Goal: Task Accomplishment & Management: Manage account settings

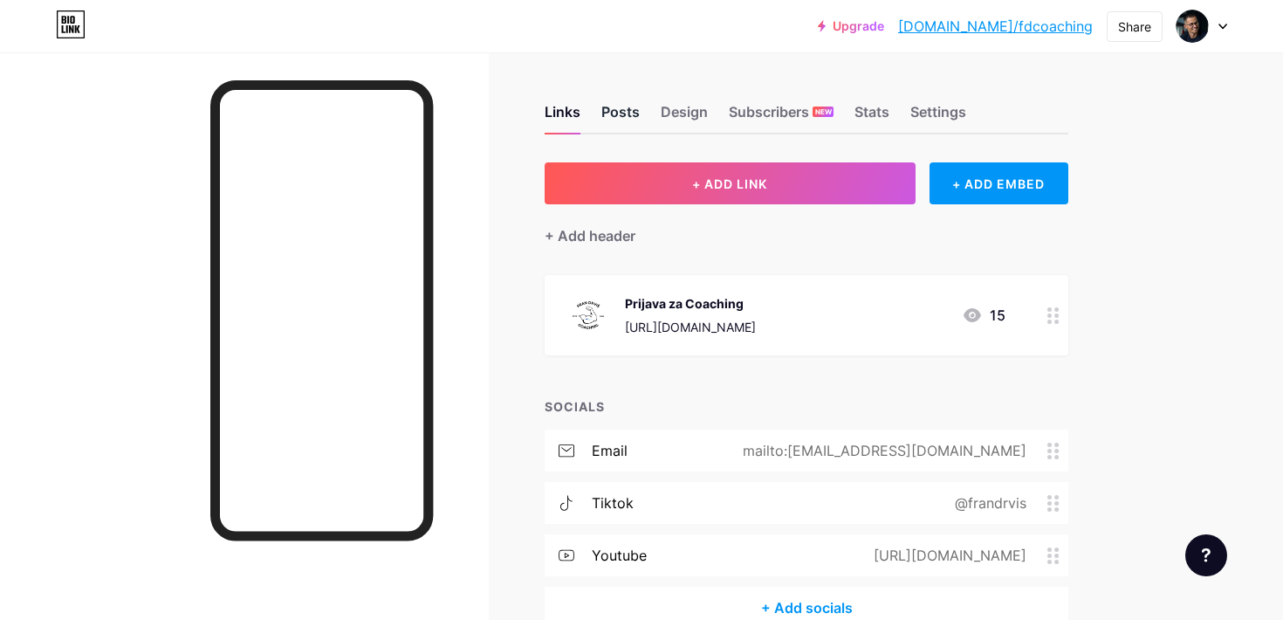
click at [621, 111] on div "Posts" at bounding box center [620, 116] width 38 height 31
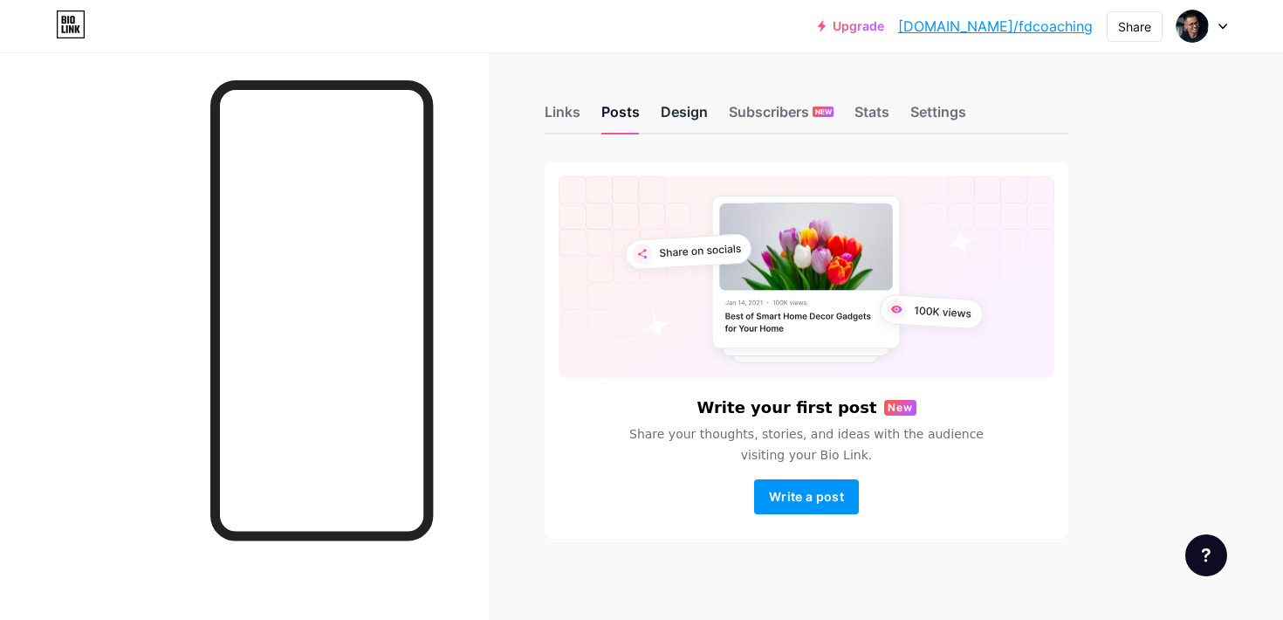
click at [683, 110] on div "Design" at bounding box center [684, 116] width 47 height 31
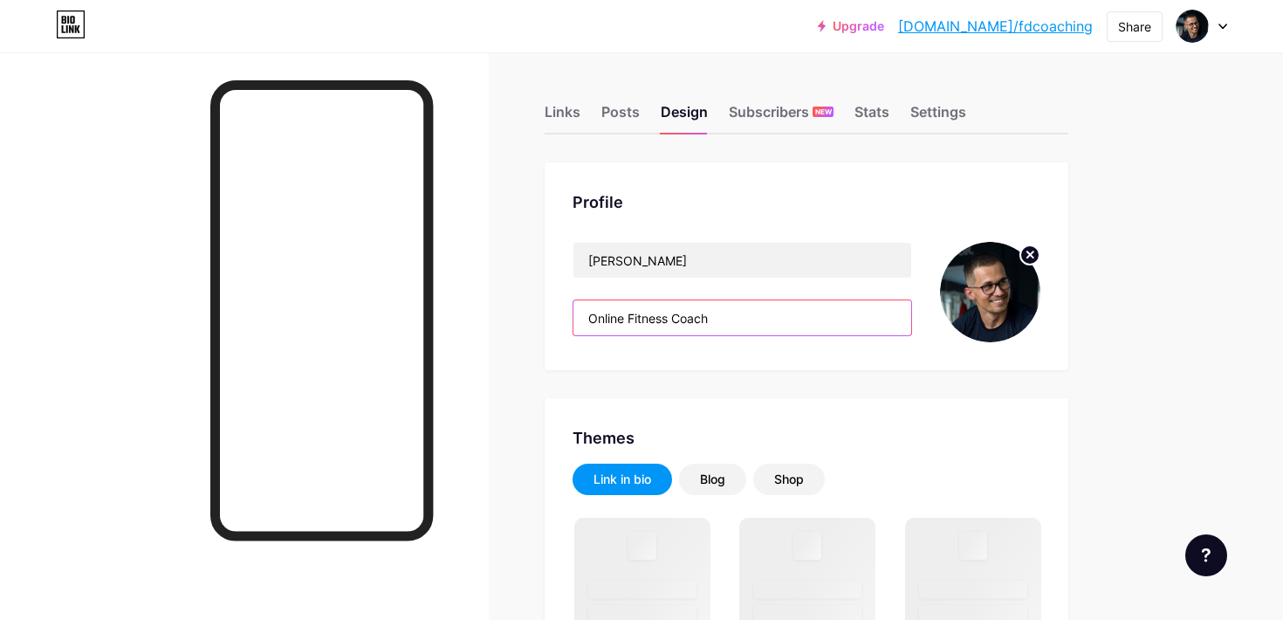
click at [682, 327] on input "Online Fitness Coach" at bounding box center [743, 317] width 338 height 35
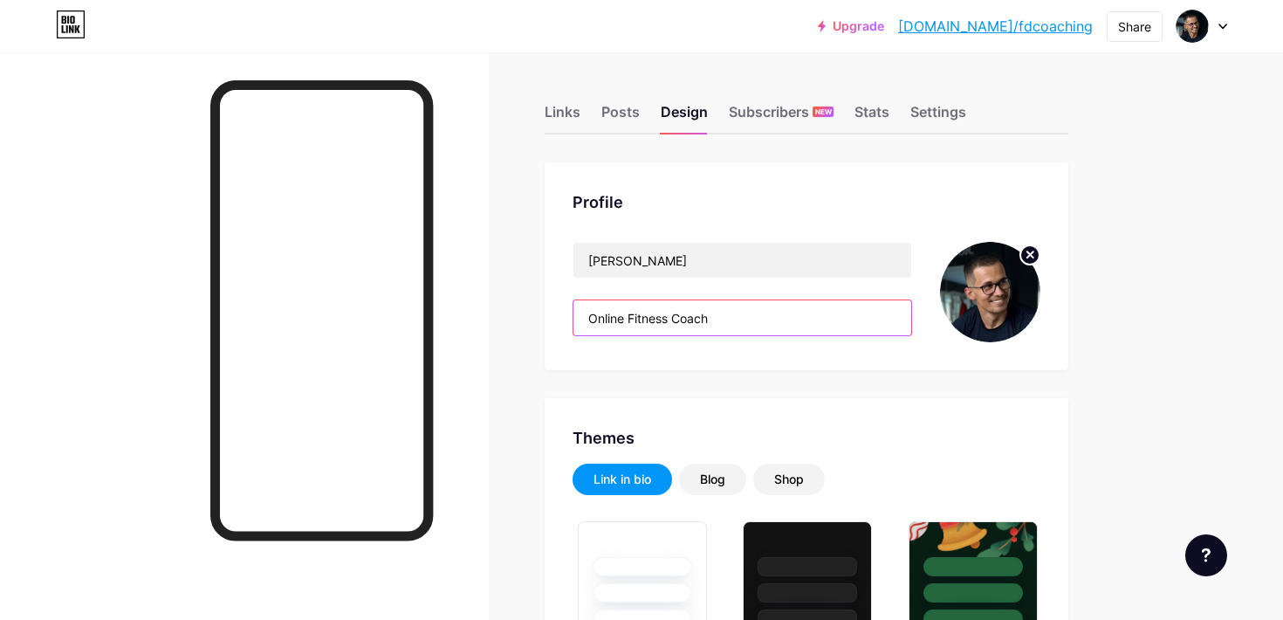
type input "#000000"
type input "#ffffff"
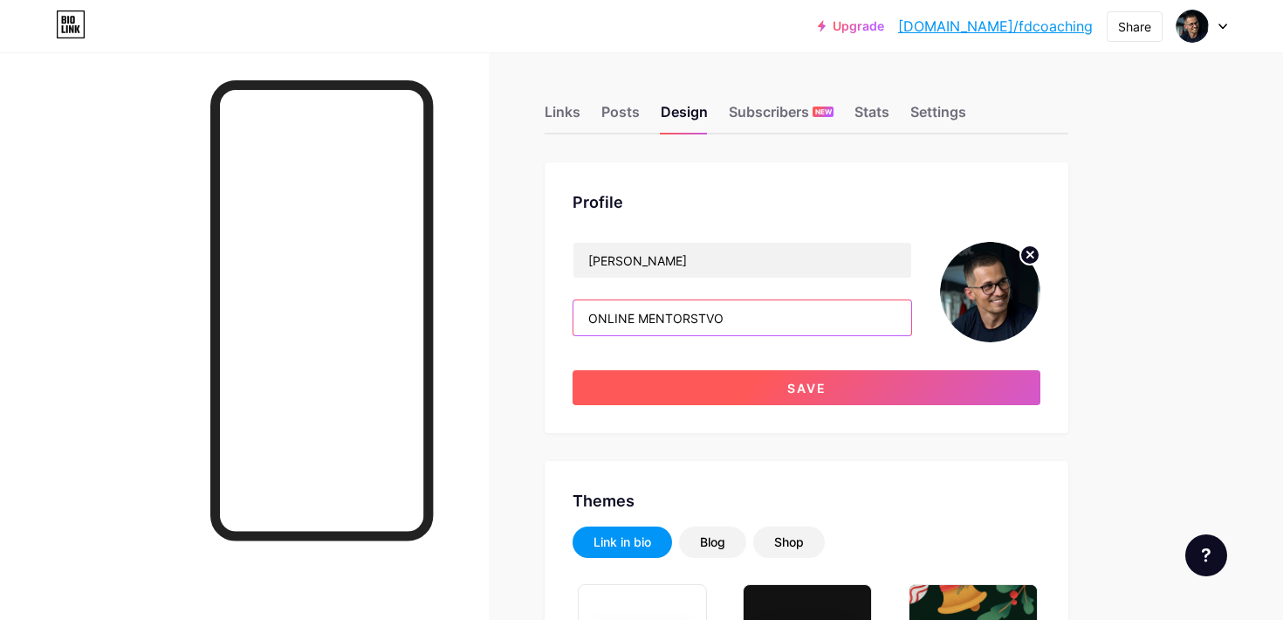
type input "ONLINE MENTORSTVO"
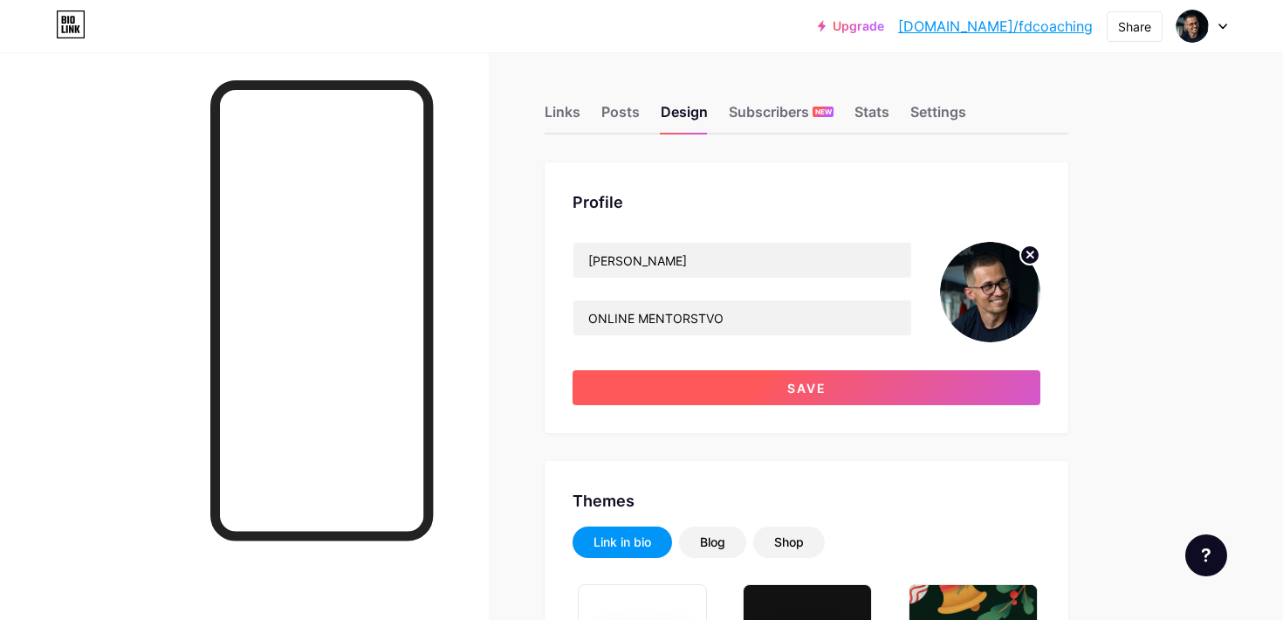
click at [804, 388] on span "Save" at bounding box center [806, 388] width 39 height 15
type input "#000000"
type input "#ffffff"
